Goal: Communication & Community: Answer question/provide support

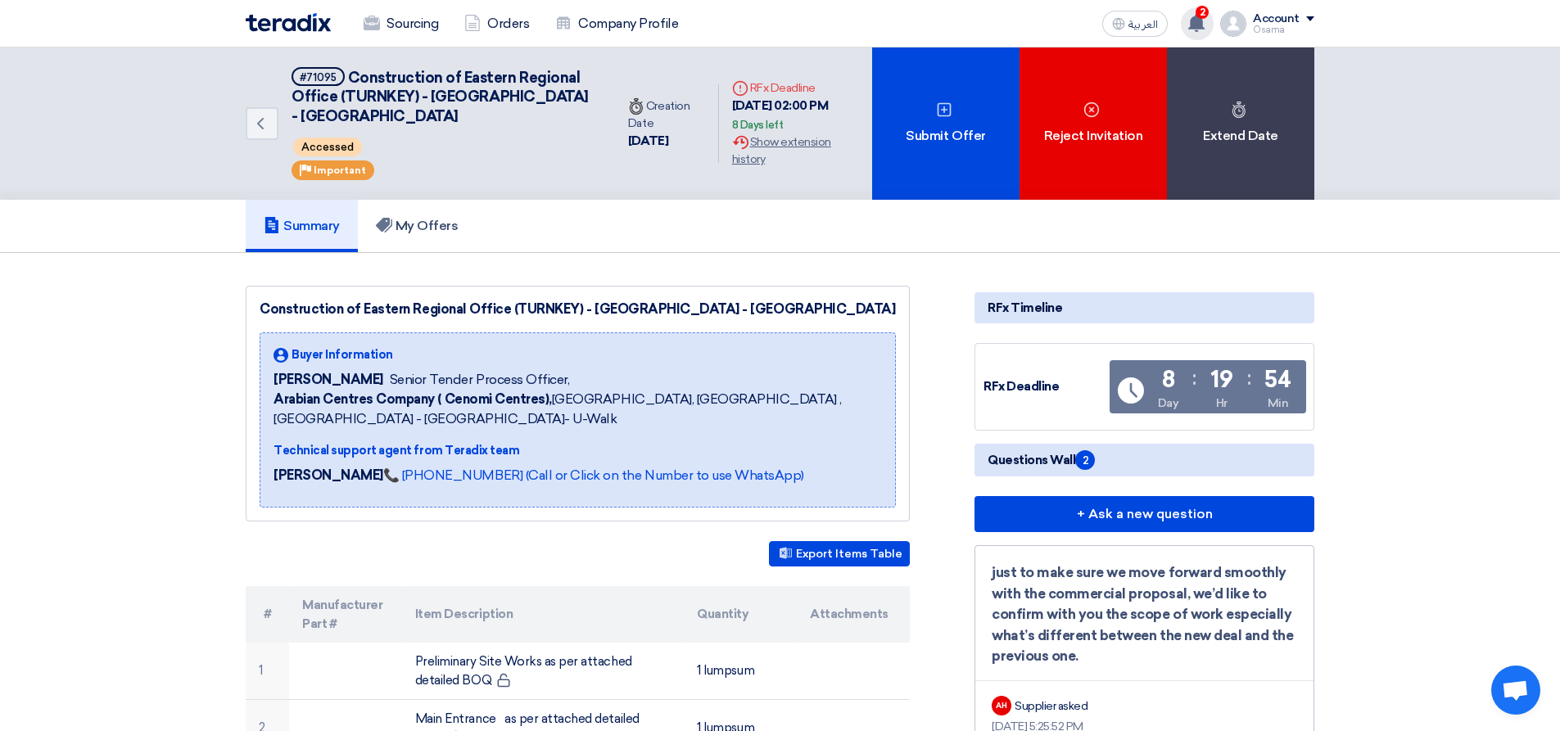
click at [1202, 20] on use at bounding box center [1196, 23] width 16 height 18
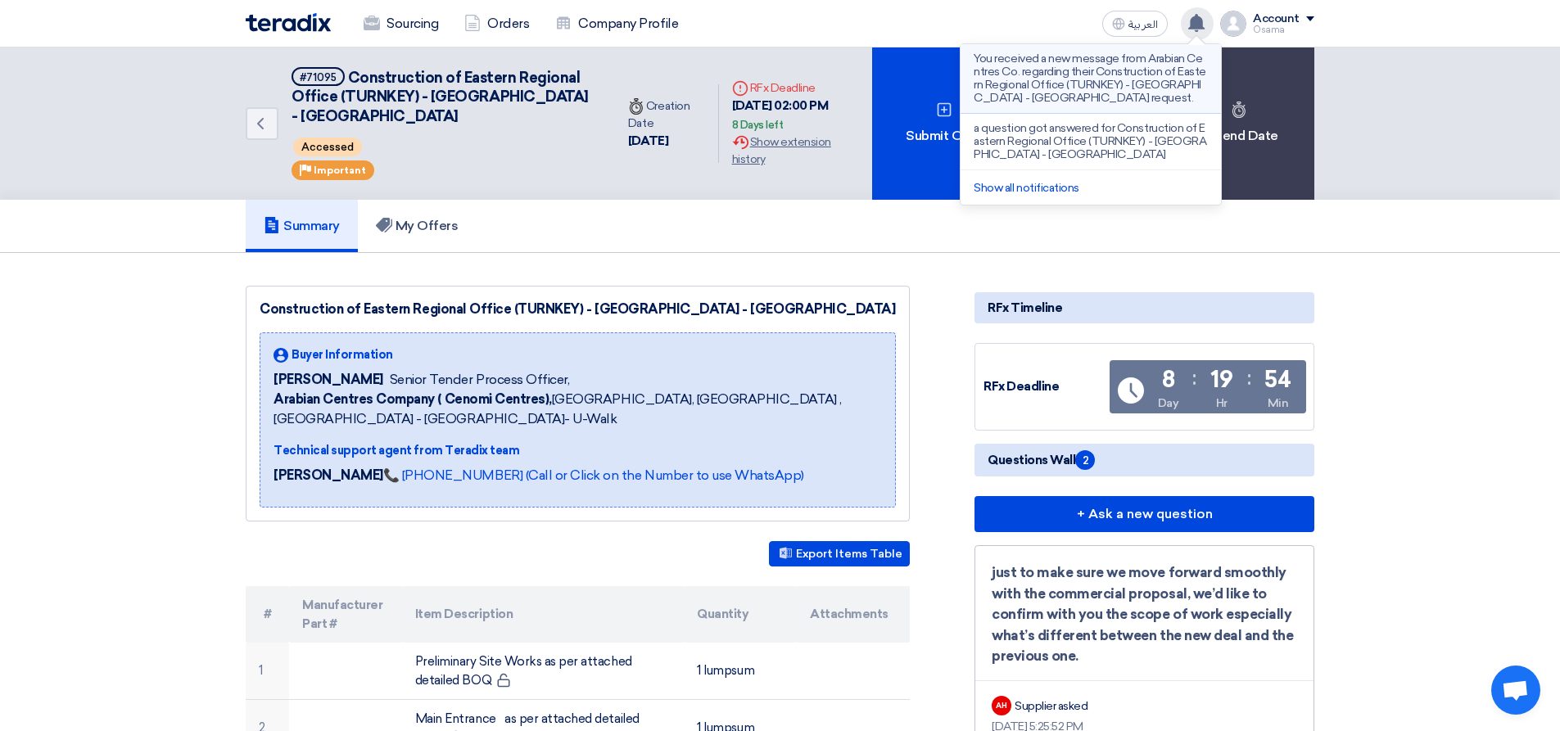
click at [1040, 88] on p "You received a new message from Arabian Centres Co. regarding their Constructio…" at bounding box center [1091, 78] width 234 height 52
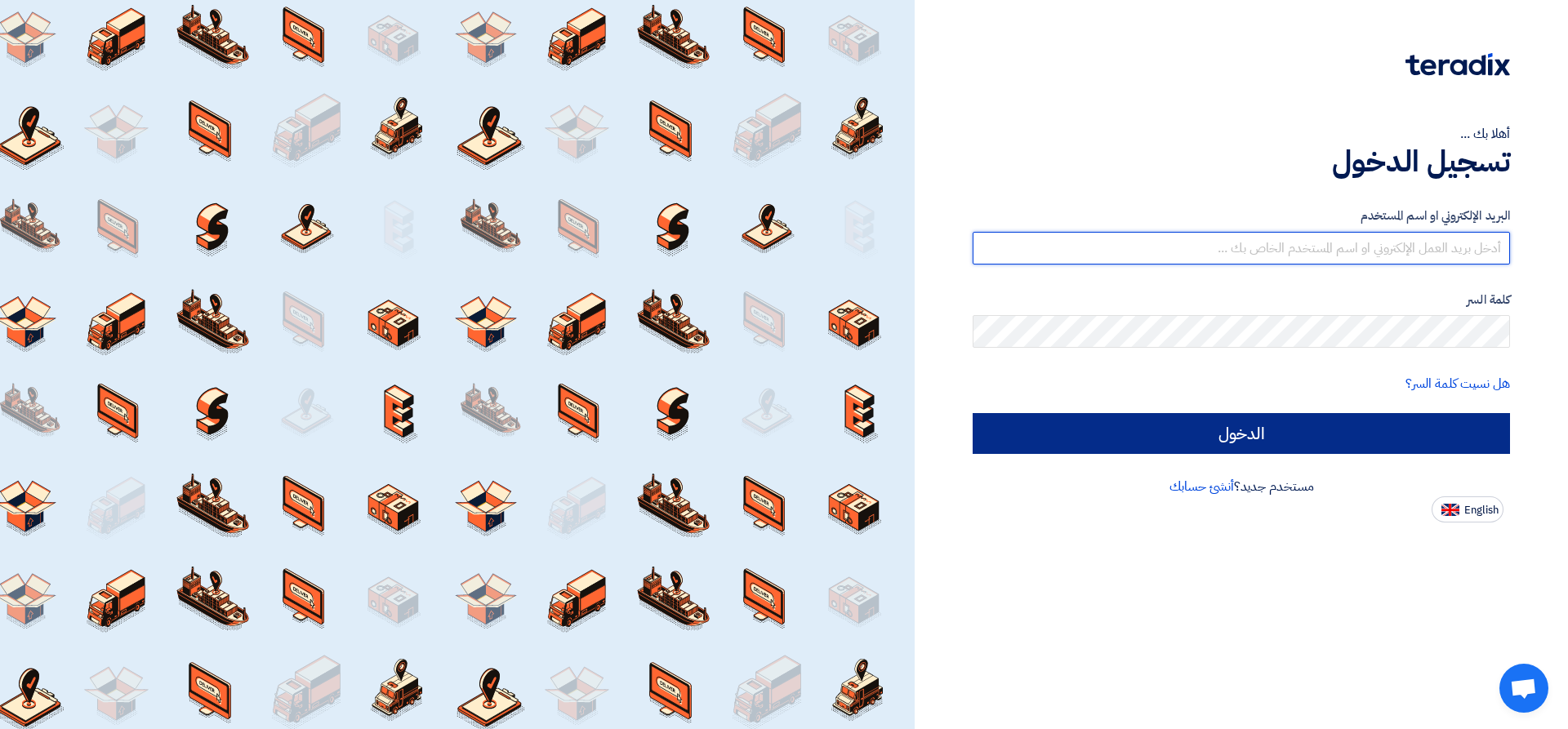
type input "[EMAIL_ADDRESS][DOMAIN_NAME]"
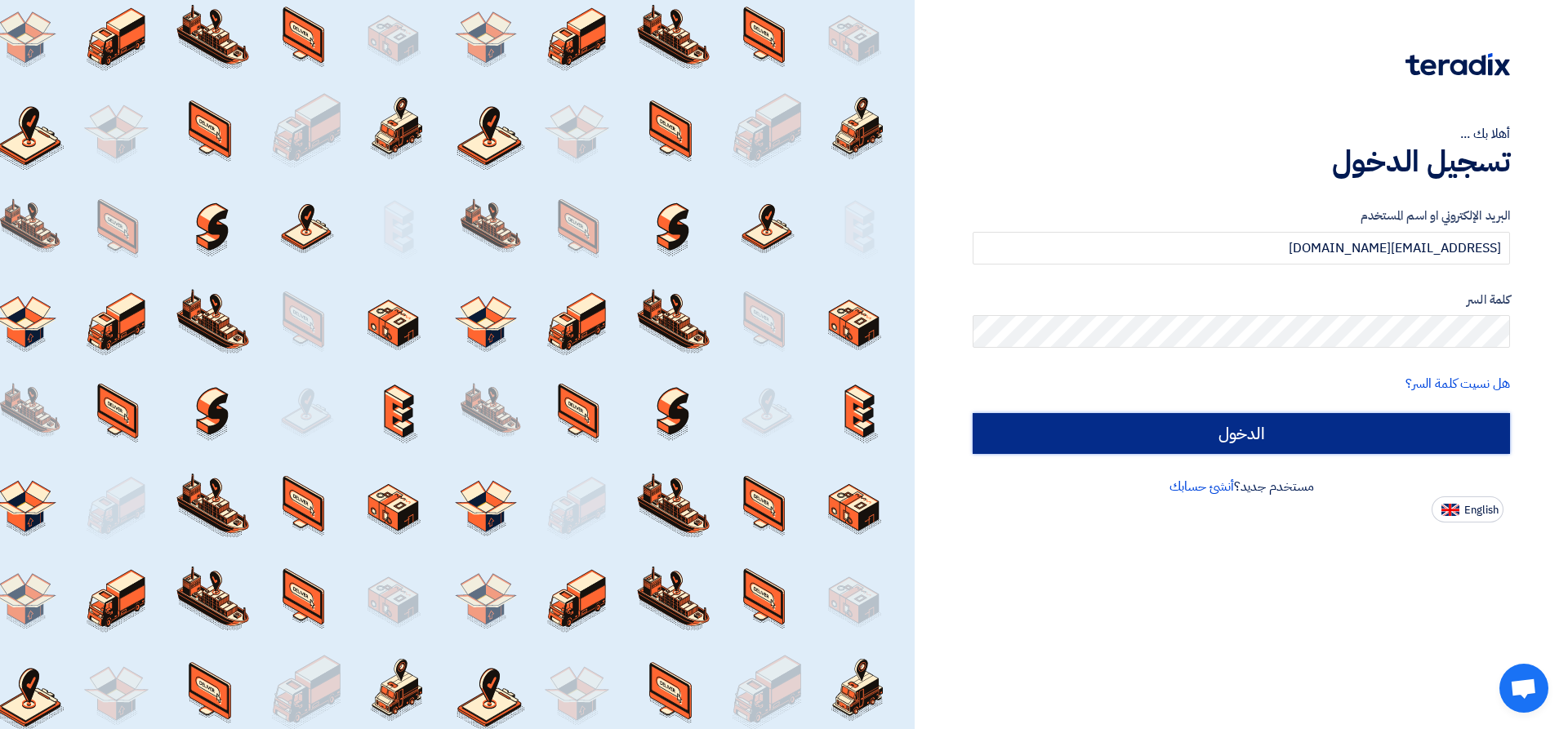
click at [1161, 449] on input "الدخول" at bounding box center [1241, 433] width 538 height 41
type input "Sign in"
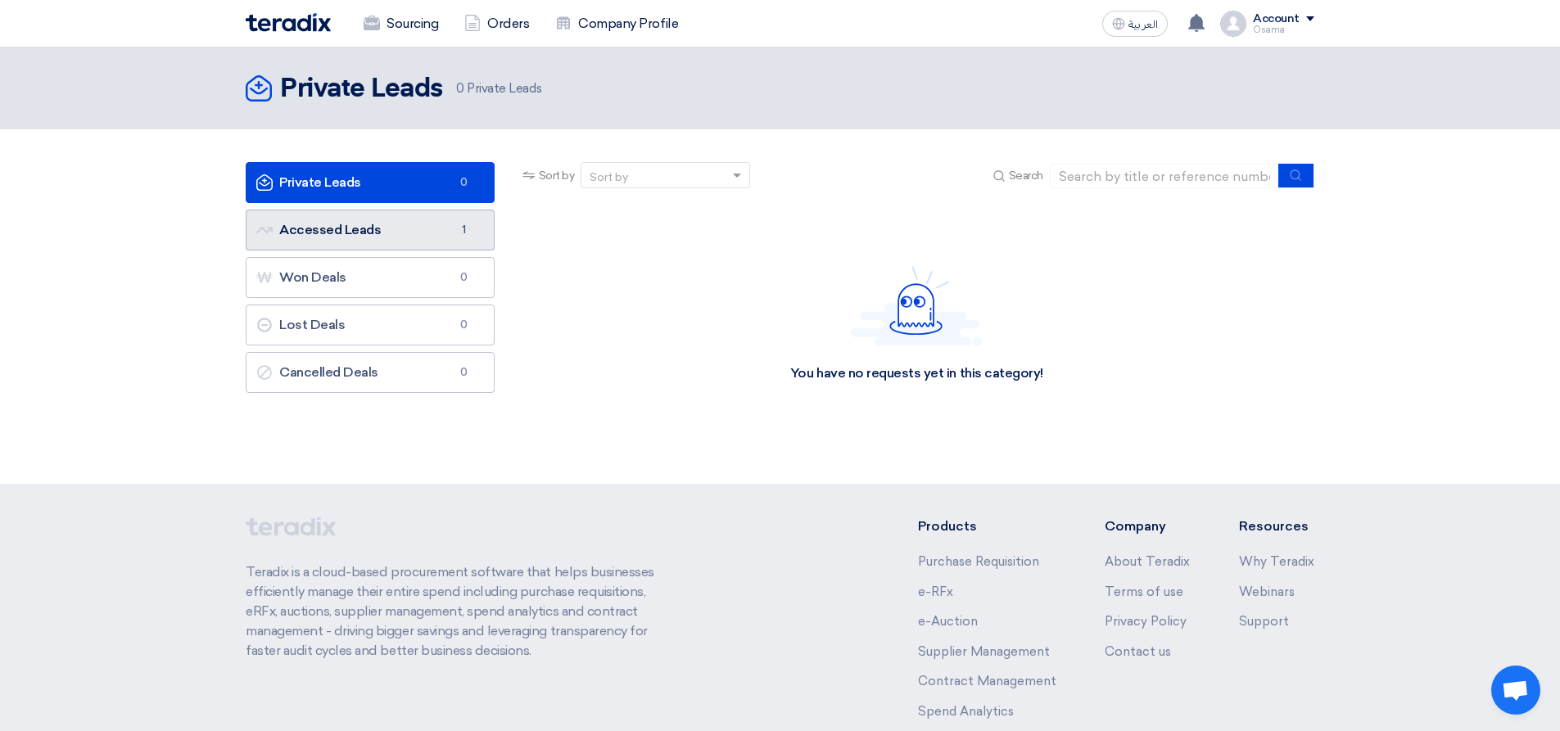
click at [369, 242] on link "Accessed Leads Accessed Leads 1" at bounding box center [370, 230] width 249 height 41
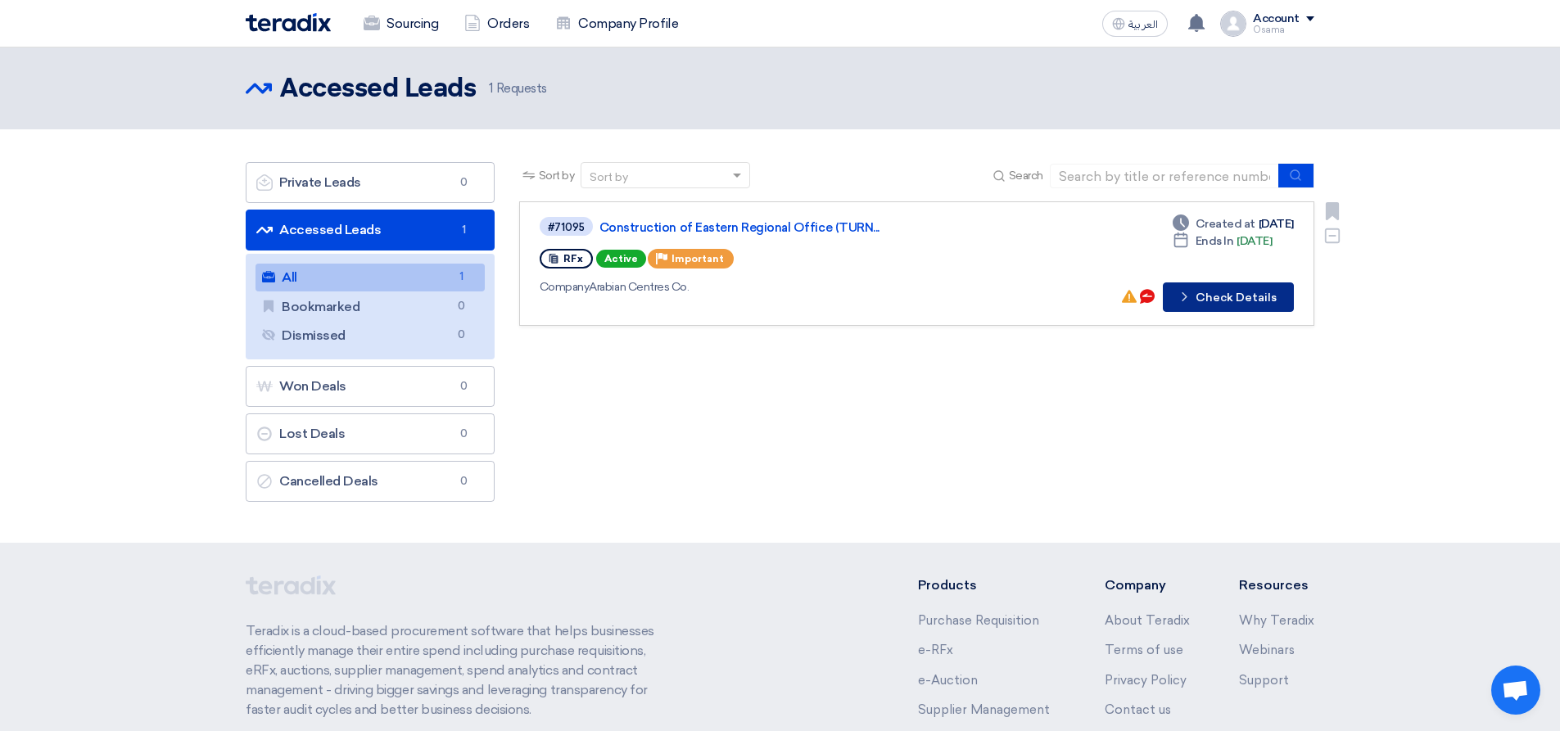
click at [1265, 306] on button "Check details Check Details" at bounding box center [1228, 297] width 131 height 29
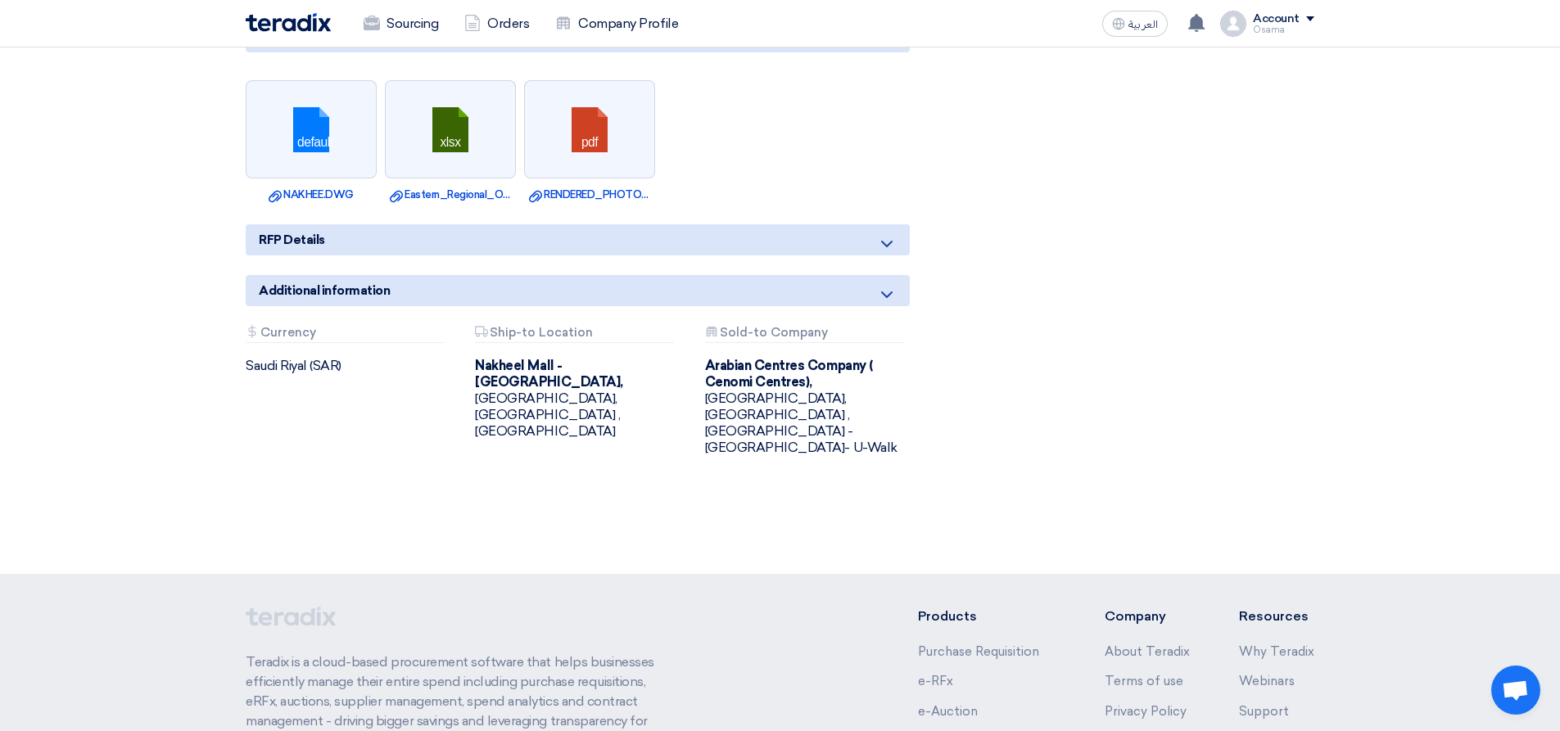
scroll to position [1708, 0]
click at [891, 236] on icon at bounding box center [887, 246] width 20 height 20
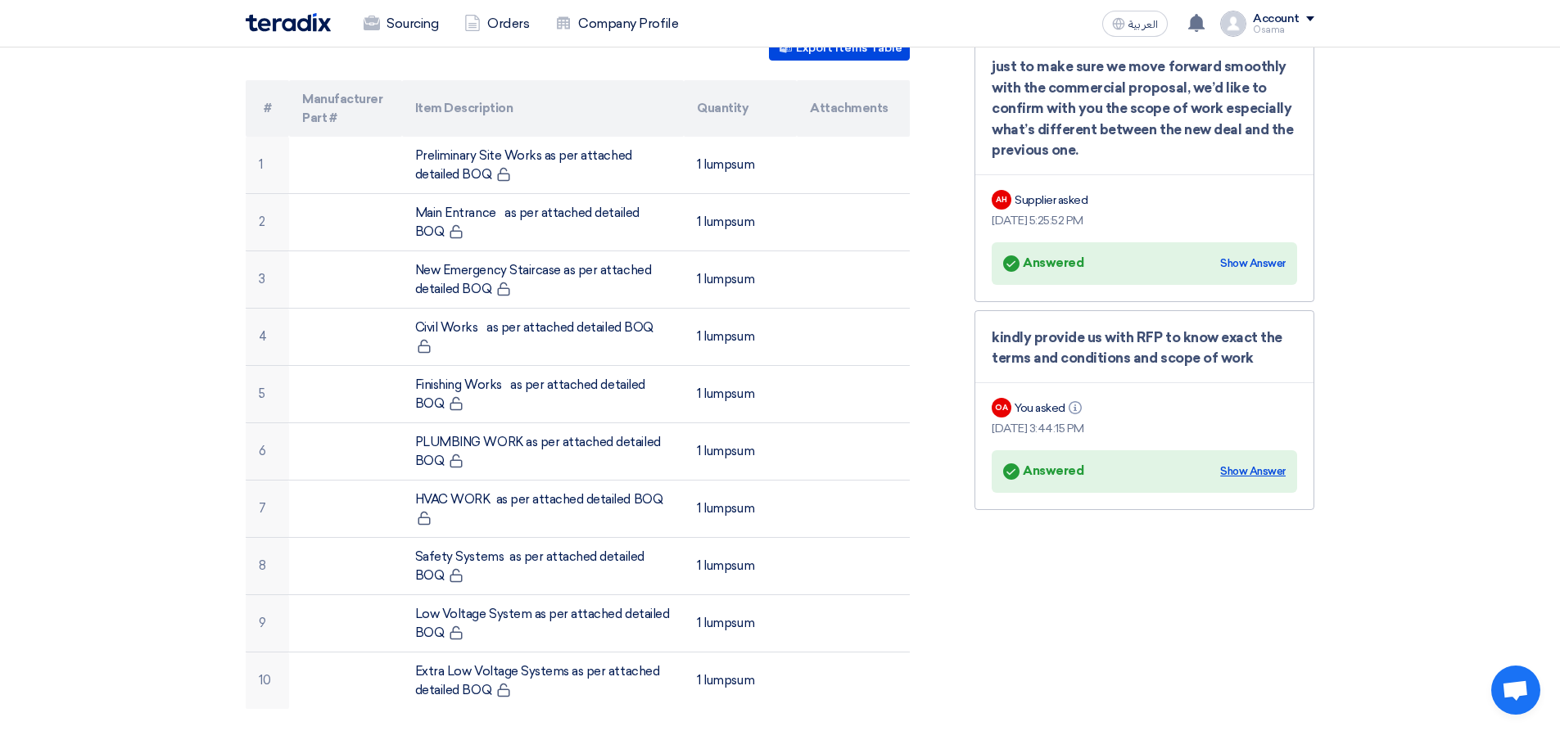
scroll to position [480, 0]
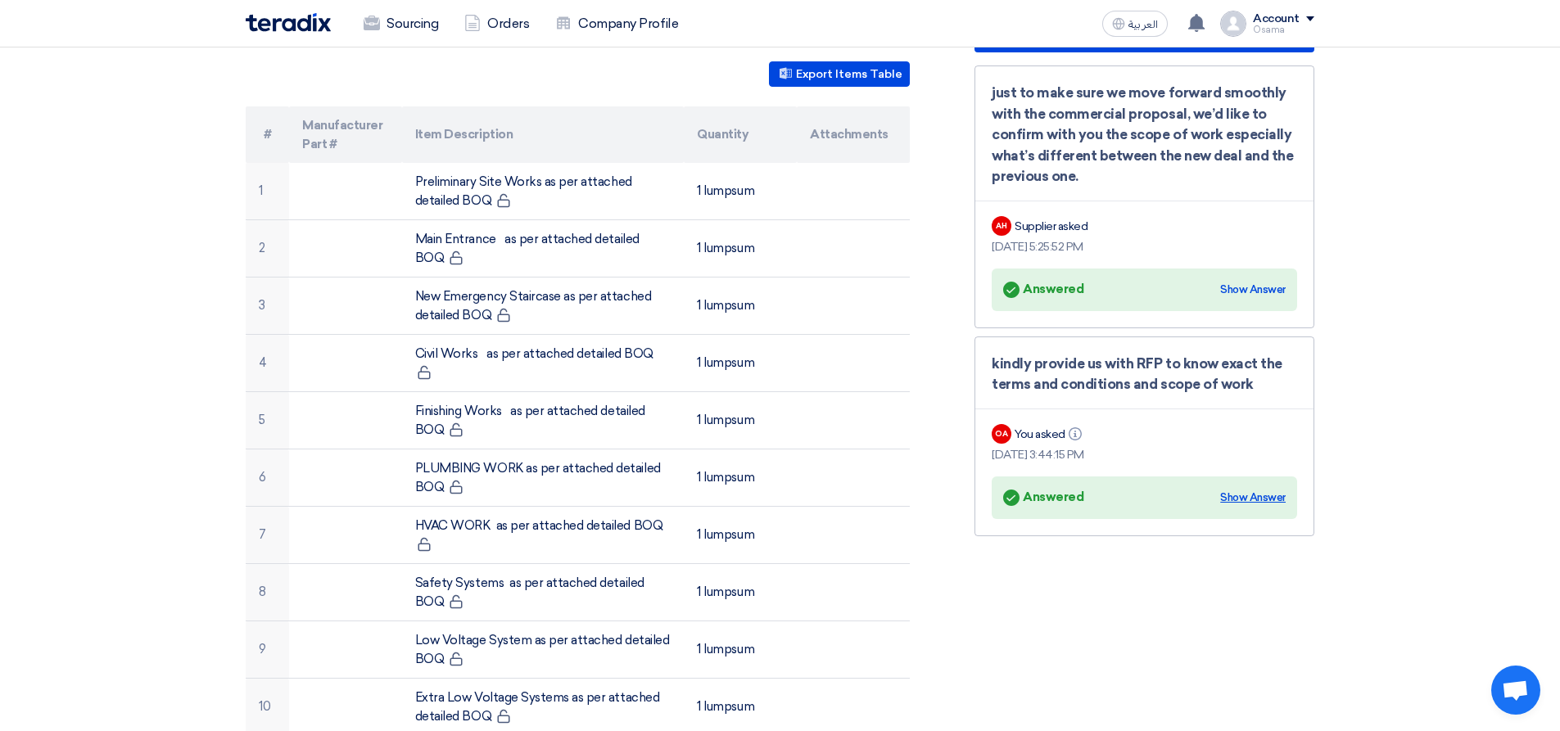
click at [1252, 500] on div "Show Answer" at bounding box center [1253, 498] width 66 height 16
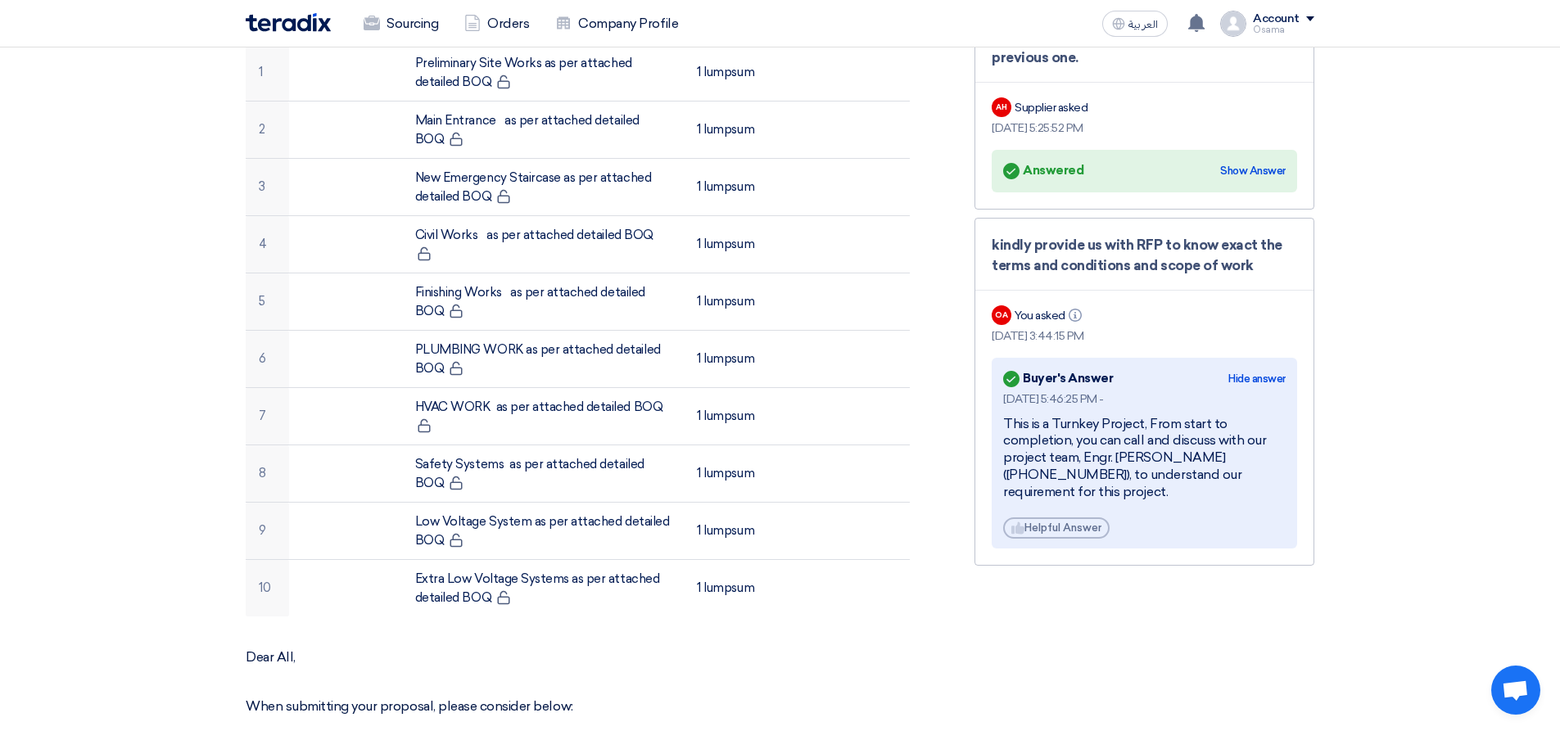
scroll to position [644, 0]
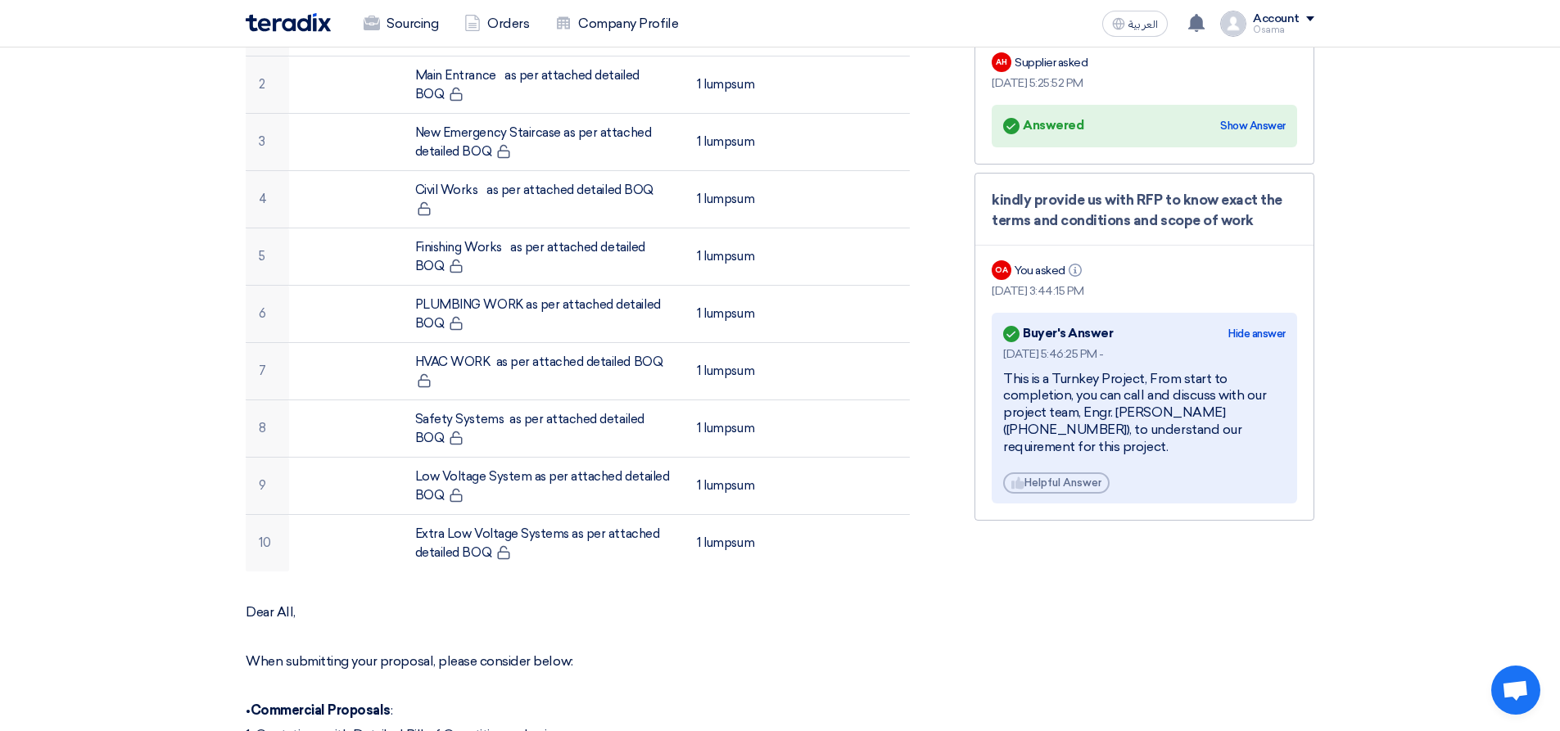
drag, startPoint x: 1076, startPoint y: 446, endPoint x: 988, endPoint y: 379, distance: 110.4
click at [988, 379] on div "kindly provide us with RFP to know exact the terms and conditions and scope of …" at bounding box center [1145, 347] width 340 height 348
copy div "This is a Turnkey Project, From start to completion, you can call and discuss w…"
click at [1396, 500] on section "Construction of Eastern Regional Office (TURNKEY) - [GEOGRAPHIC_DATA] - [GEOGRA…" at bounding box center [780, 624] width 1560 height 2031
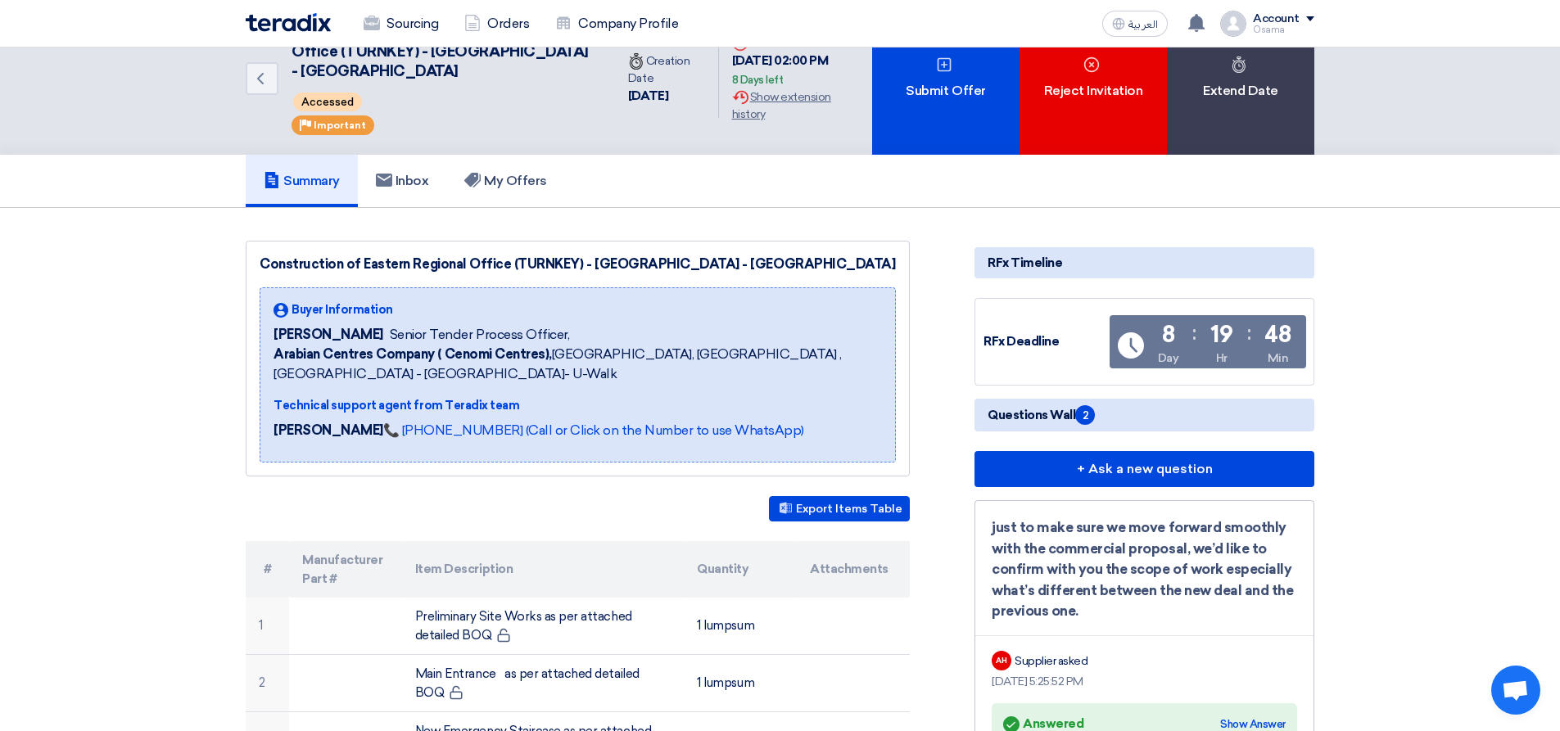
scroll to position [0, 0]
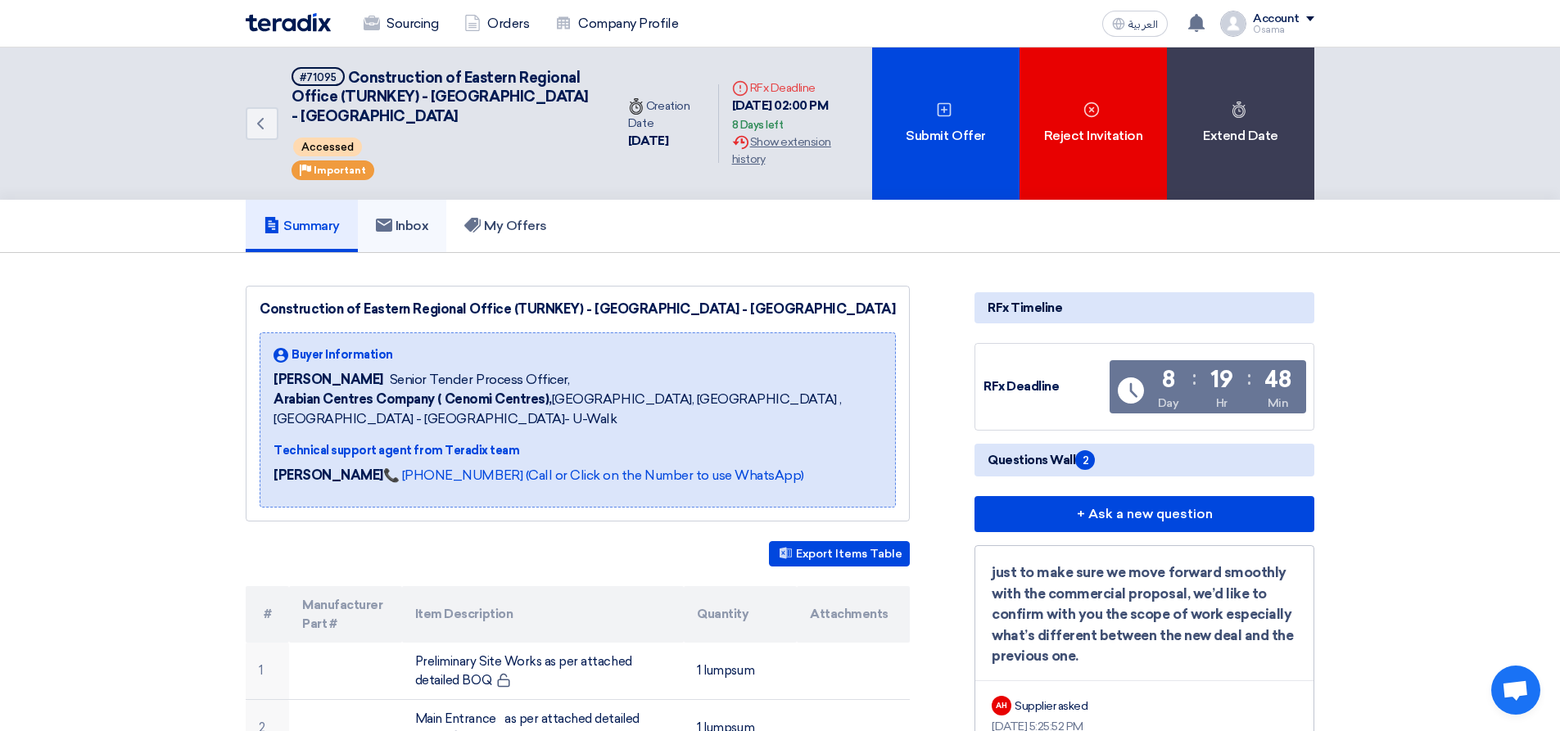
click at [406, 231] on h5 "Inbox" at bounding box center [402, 226] width 53 height 16
